Goal: Information Seeking & Learning: Check status

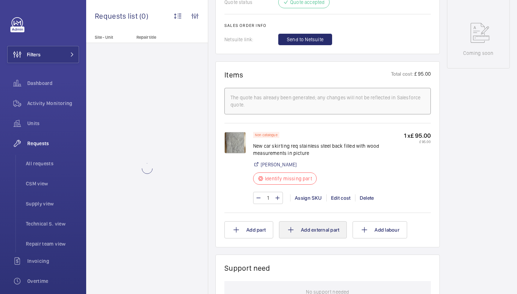
scroll to position [436, 0]
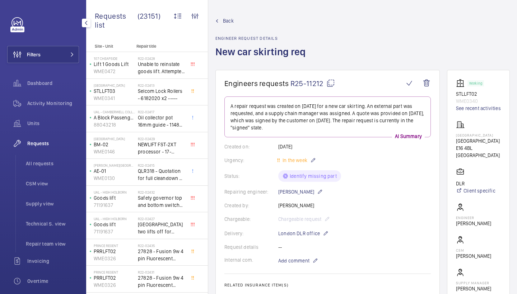
click at [53, 150] on div "Requests" at bounding box center [43, 143] width 72 height 17
click at [226, 19] on span "Back" at bounding box center [228, 20] width 11 height 7
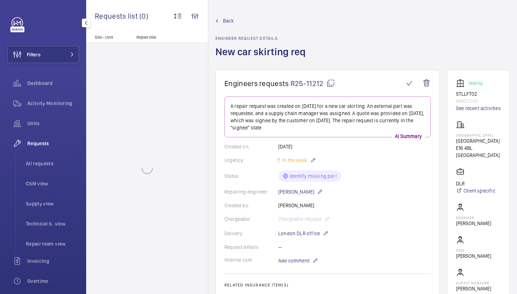
click at [47, 138] on div "Requests" at bounding box center [43, 143] width 72 height 17
click at [223, 22] on span "Back" at bounding box center [228, 20] width 11 height 7
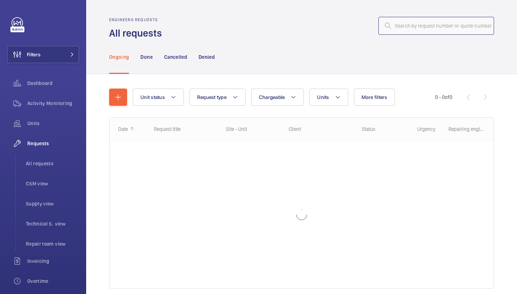
click at [453, 26] on input "text" at bounding box center [436, 26] width 116 height 18
paste input "R25 - 11209"
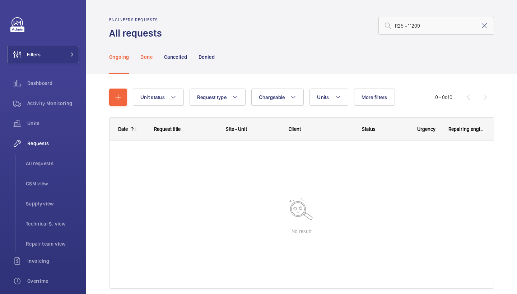
click at [147, 53] on div "Done" at bounding box center [146, 57] width 12 height 34
click at [122, 65] on div "Ongoing" at bounding box center [119, 57] width 20 height 34
click at [408, 26] on input "R25 - 11209" at bounding box center [436, 26] width 116 height 18
click at [404, 28] on input "R25 -11209" at bounding box center [436, 26] width 116 height 18
type input "R25-11209"
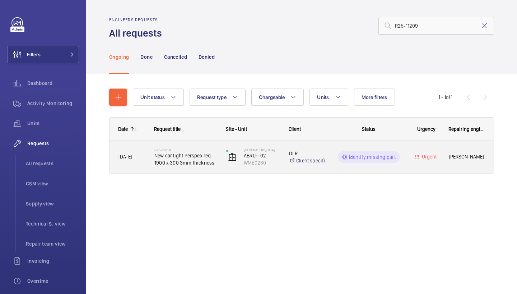
click at [165, 165] on span "New car light Perspex req 1900 x 300 3mm thickness" at bounding box center [185, 159] width 62 height 14
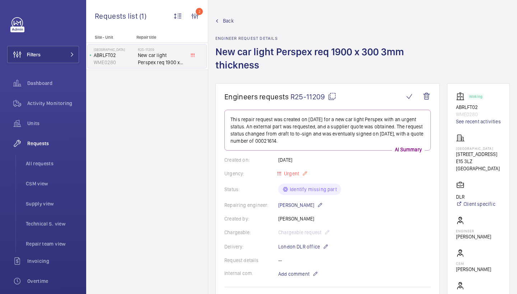
scroll to position [179, 0]
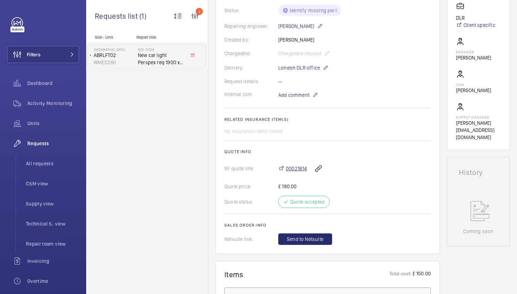
click at [291, 168] on span "00021614" at bounding box center [296, 168] width 21 height 7
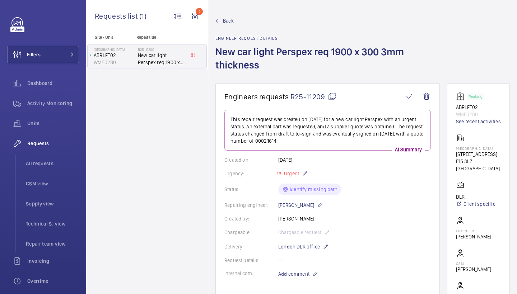
scroll to position [0, 0]
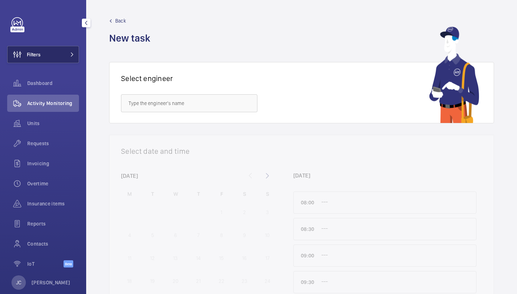
click at [63, 57] on button "Filters" at bounding box center [43, 54] width 72 height 17
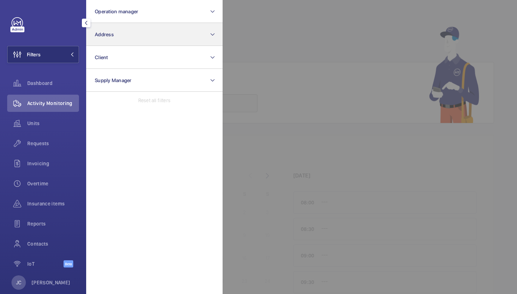
click at [143, 36] on button "Address" at bounding box center [154, 34] width 136 height 23
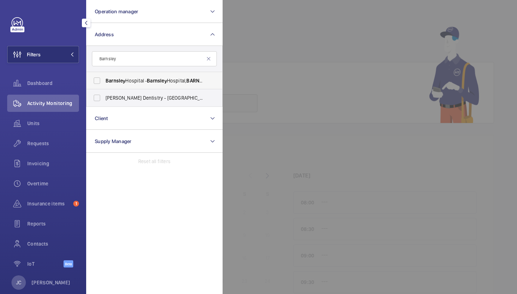
type input "Barnsley"
click at [141, 81] on span "Barnsley Hospital - Barnsley Hospital, BARNSLEY S75 2EP" at bounding box center [155, 80] width 99 height 7
click at [104, 81] on input "Barnsley Hospital - Barnsley Hospital, BARNSLEY S75 2EP" at bounding box center [97, 81] width 14 height 14
checkbox input "true"
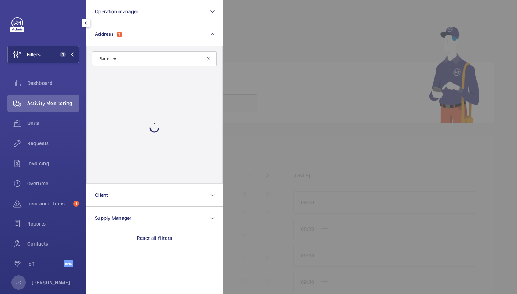
click at [62, 106] on span "Activity Monitoring" at bounding box center [53, 103] width 52 height 7
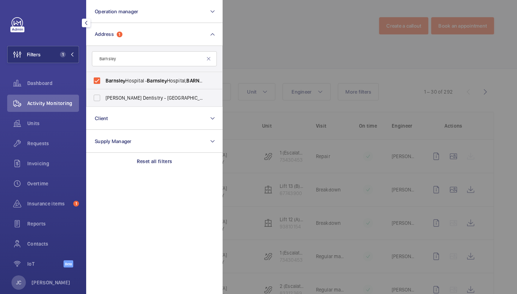
click at [283, 21] on div at bounding box center [481, 147] width 517 height 294
